Goal: Navigation & Orientation: Find specific page/section

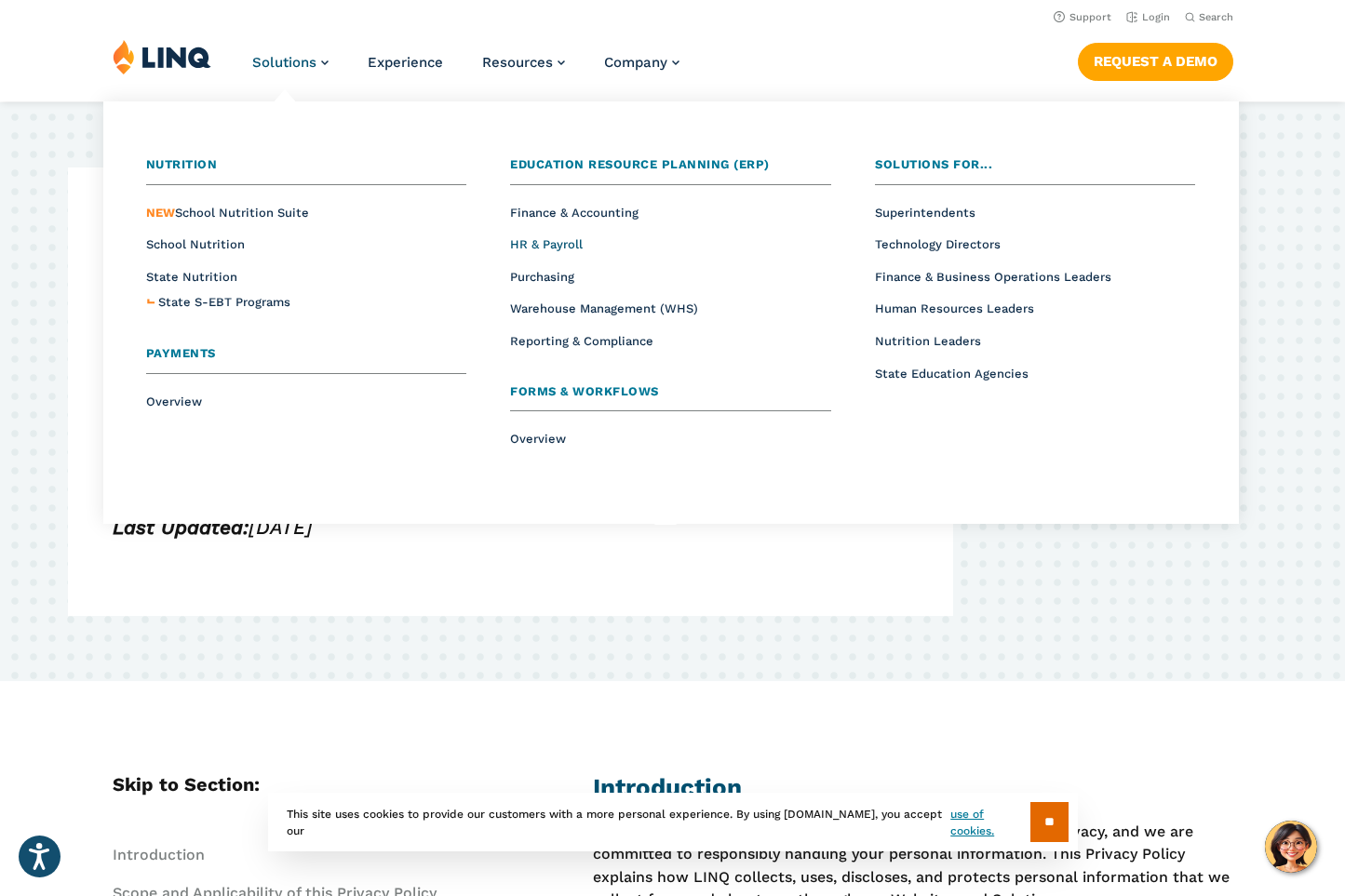
click at [555, 245] on span "HR & Payroll" at bounding box center [546, 244] width 73 height 14
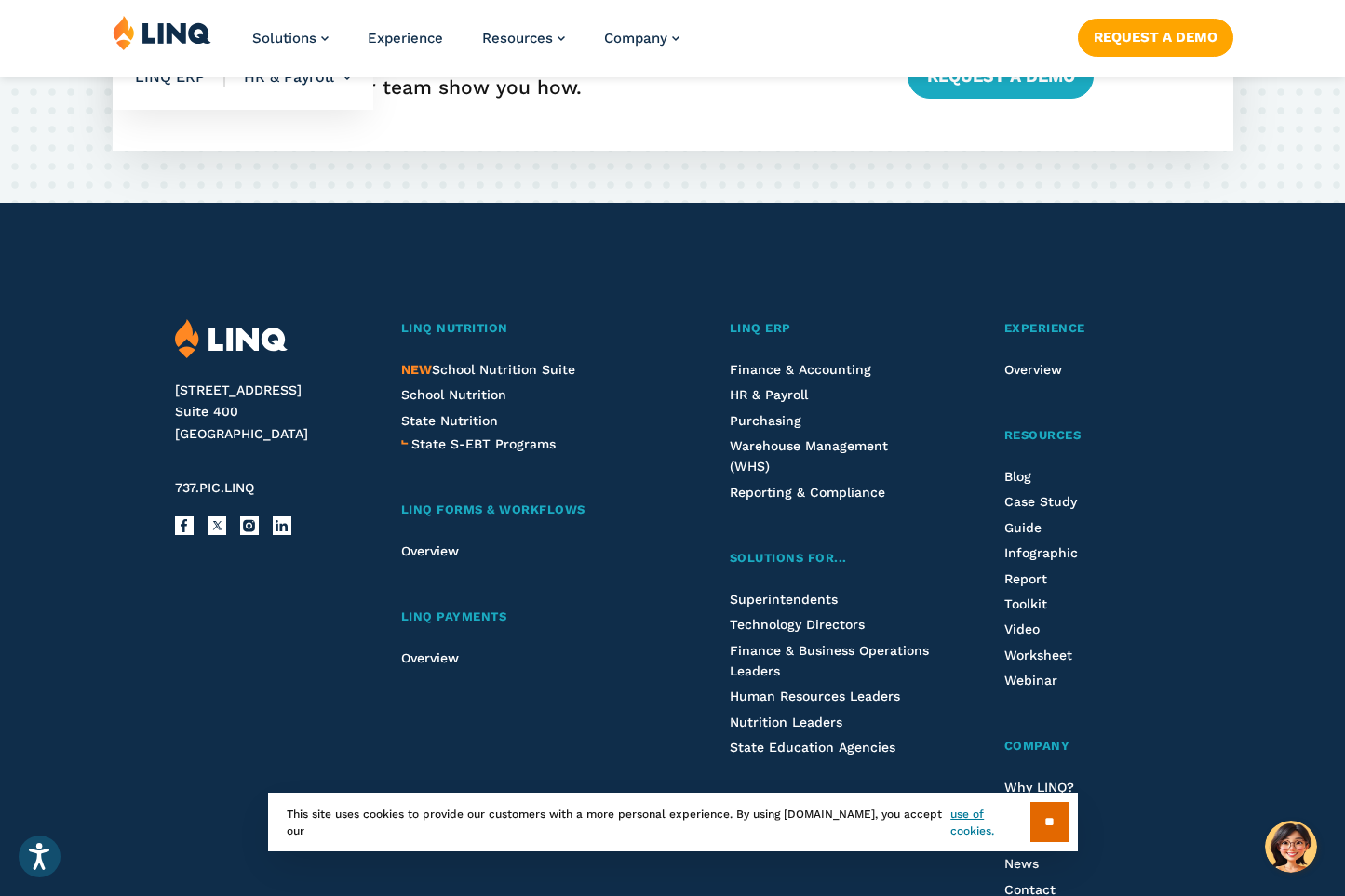
scroll to position [3443, 0]
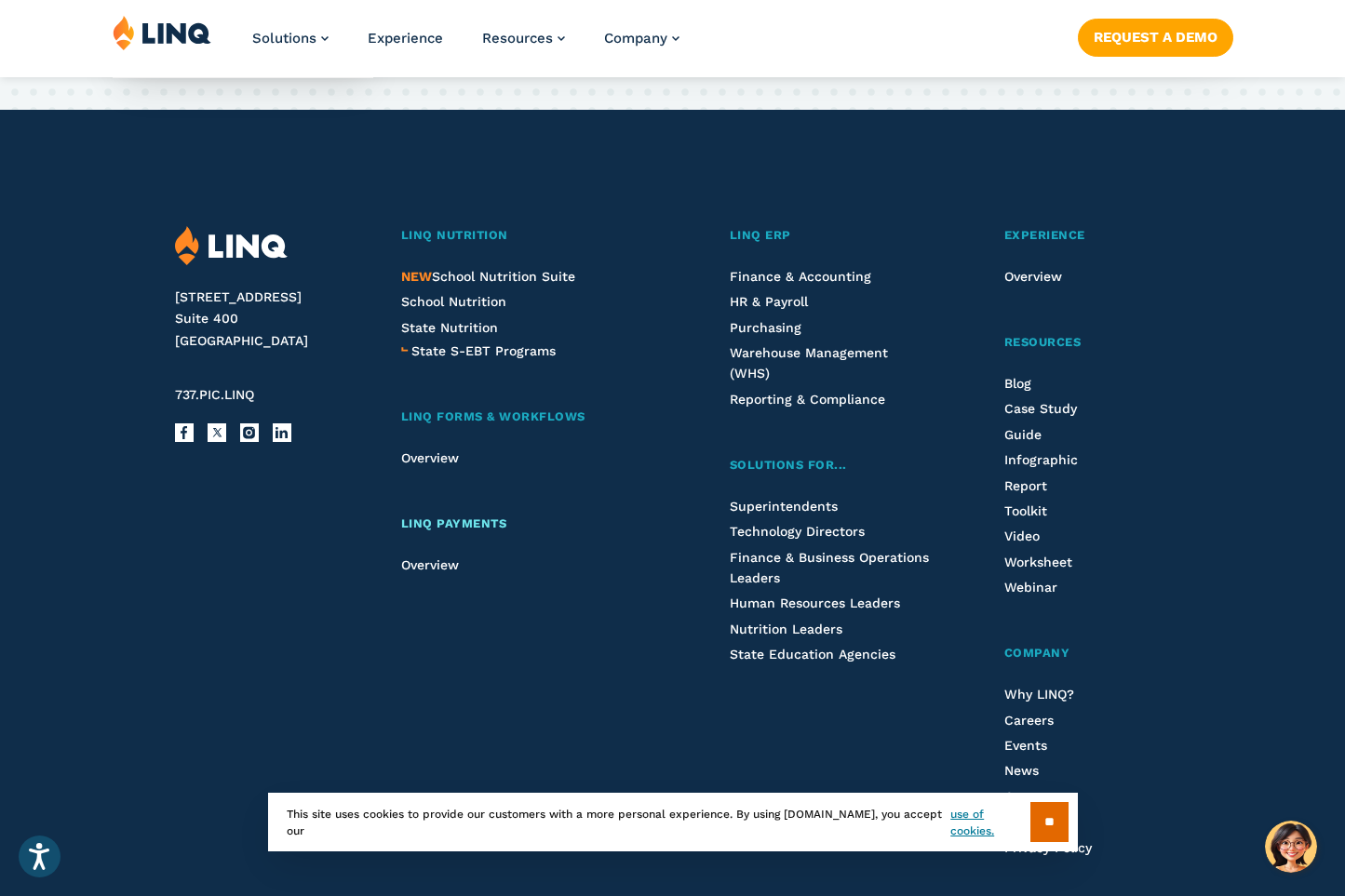
click at [462, 521] on span "LINQ Payments" at bounding box center [454, 524] width 106 height 14
